Goal: Find specific page/section: Find specific page/section

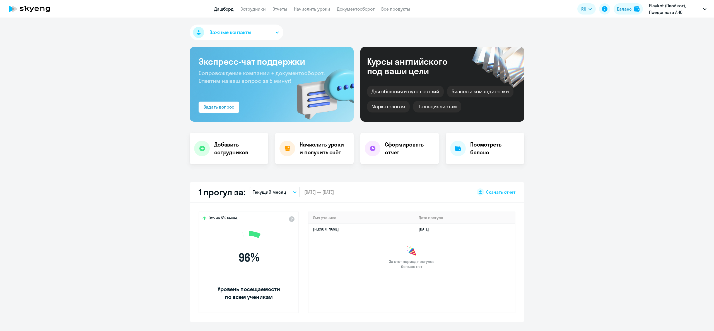
click at [257, 9] on link "Сотрудники" at bounding box center [252, 9] width 25 height 6
select select "30"
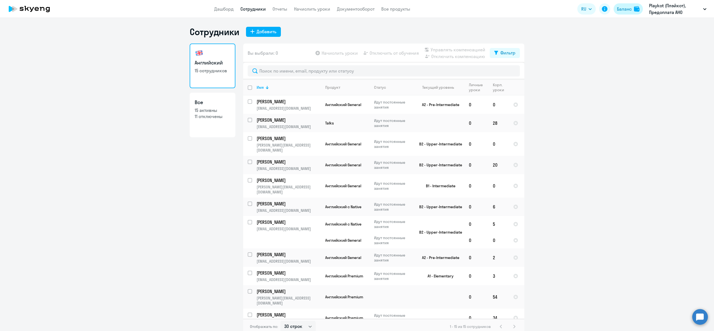
click at [628, 3] on button "Баланс" at bounding box center [627, 8] width 29 height 11
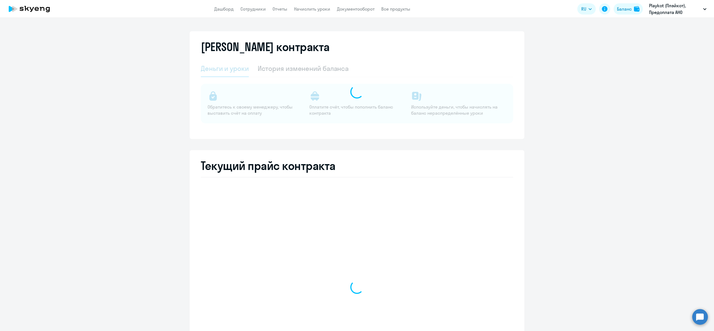
select select "english_adult_not_native_speaker"
